Goal: Use online tool/utility

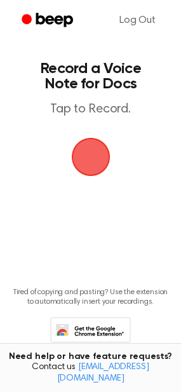
click at [84, 156] on span "button" at bounding box center [91, 157] width 36 height 36
click at [93, 150] on span "button" at bounding box center [91, 157] width 36 height 36
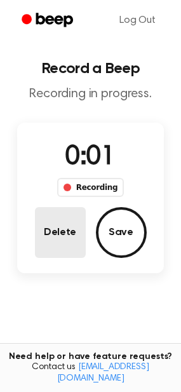
click at [52, 235] on button "Delete" at bounding box center [60, 232] width 51 height 51
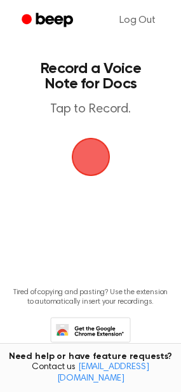
click at [92, 155] on span "button" at bounding box center [91, 157] width 36 height 36
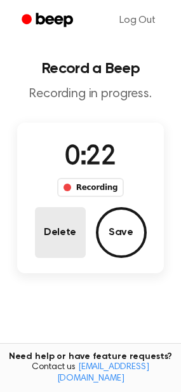
click at [50, 233] on button "Delete" at bounding box center [60, 232] width 51 height 51
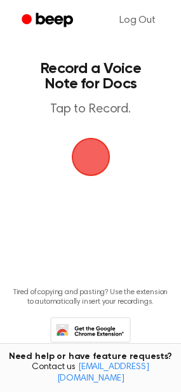
click at [81, 168] on span "button" at bounding box center [91, 157] width 36 height 36
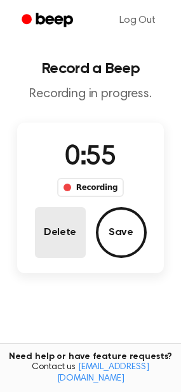
click at [53, 228] on button "Delete" at bounding box center [60, 232] width 51 height 51
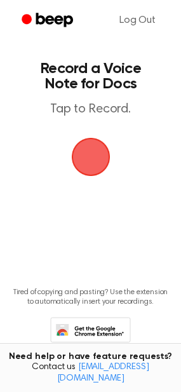
click at [90, 163] on span "button" at bounding box center [91, 157] width 36 height 36
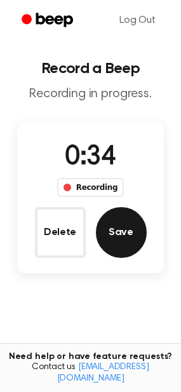
click at [124, 229] on button "Save" at bounding box center [121, 232] width 51 height 51
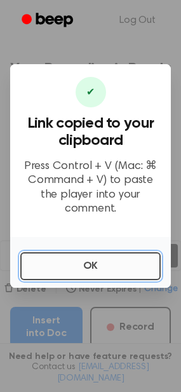
click at [106, 256] on button "OK" at bounding box center [90, 267] width 141 height 28
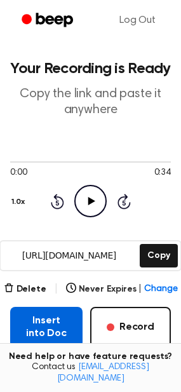
click at [63, 322] on button "Insert into Doc" at bounding box center [46, 327] width 73 height 41
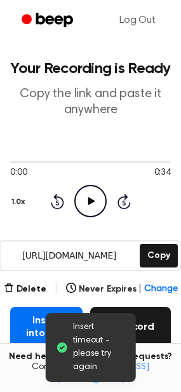
click at [155, 324] on button "Record" at bounding box center [130, 327] width 81 height 41
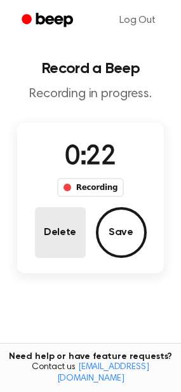
click at [50, 235] on button "Delete" at bounding box center [60, 232] width 51 height 51
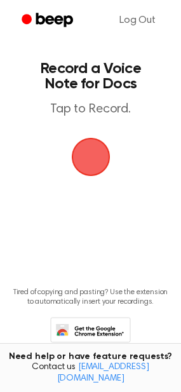
click at [80, 158] on span "button" at bounding box center [91, 157] width 36 height 36
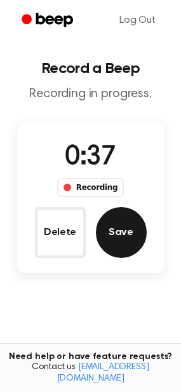
click at [120, 225] on button "Save" at bounding box center [121, 232] width 51 height 51
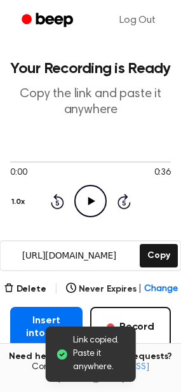
click at [45, 329] on button "Insert into Doc" at bounding box center [46, 327] width 73 height 41
